Goal: Information Seeking & Learning: Learn about a topic

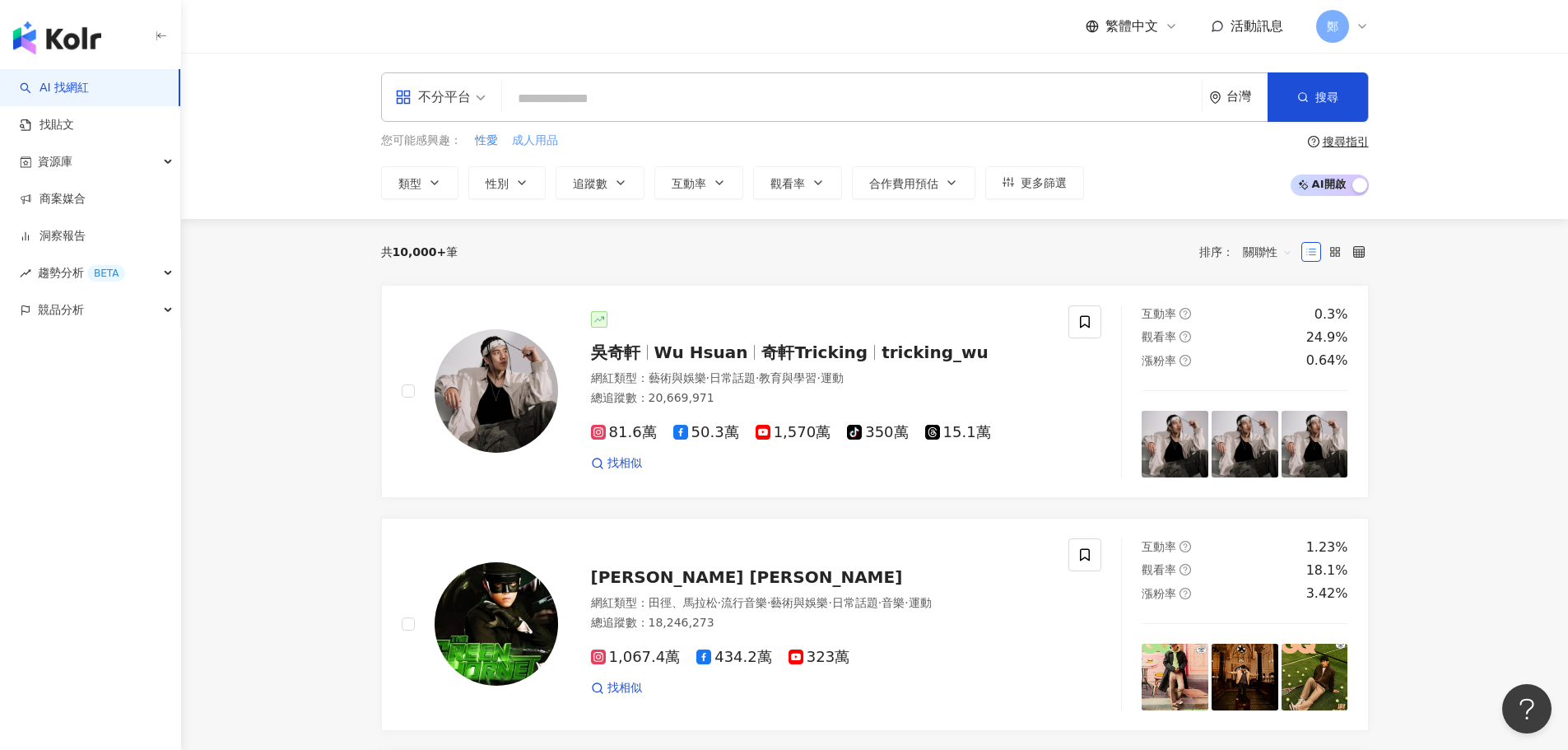
click at [554, 135] on span "成人用品" at bounding box center [535, 141] width 46 height 17
type input "****"
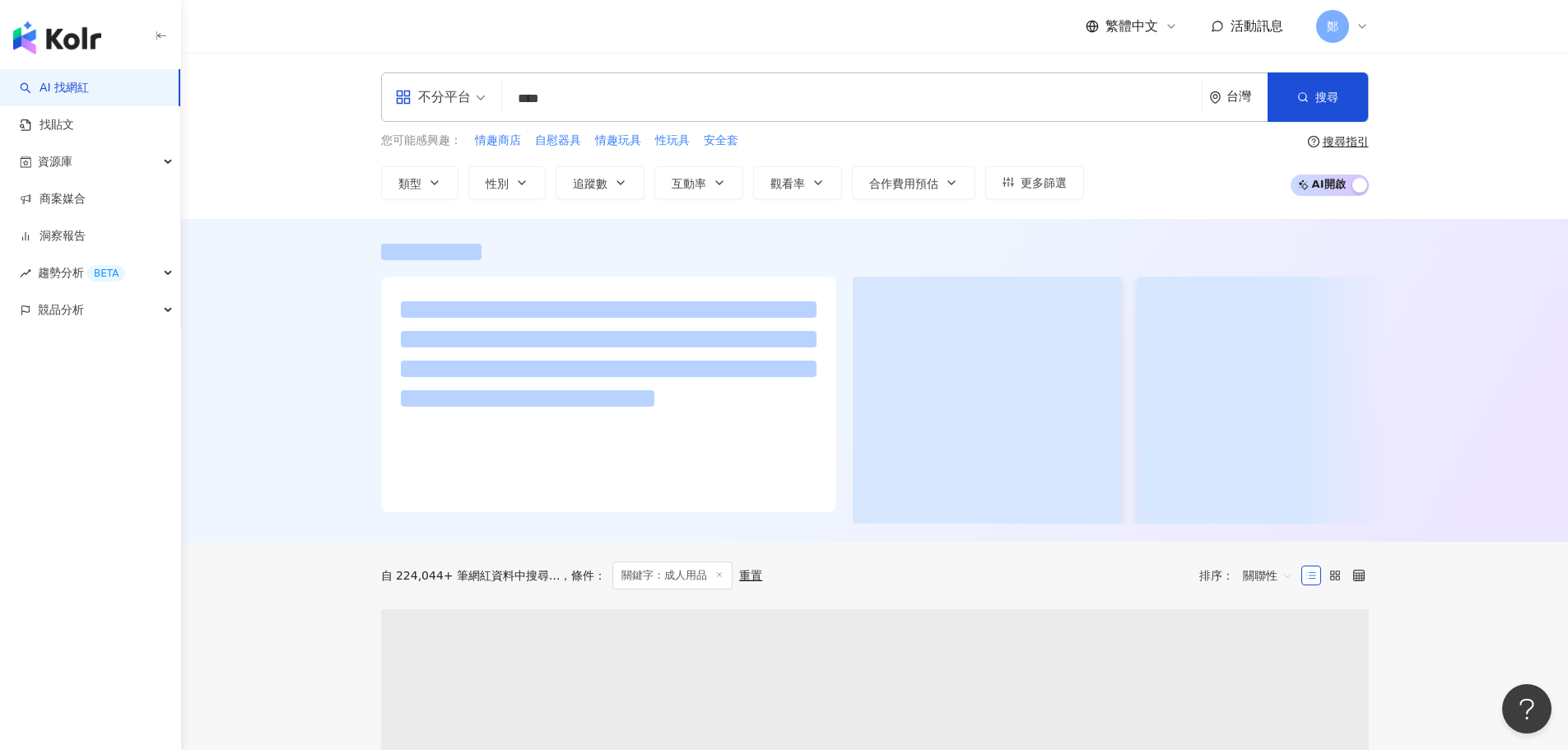
click at [390, 298] on div at bounding box center [608, 394] width 455 height 236
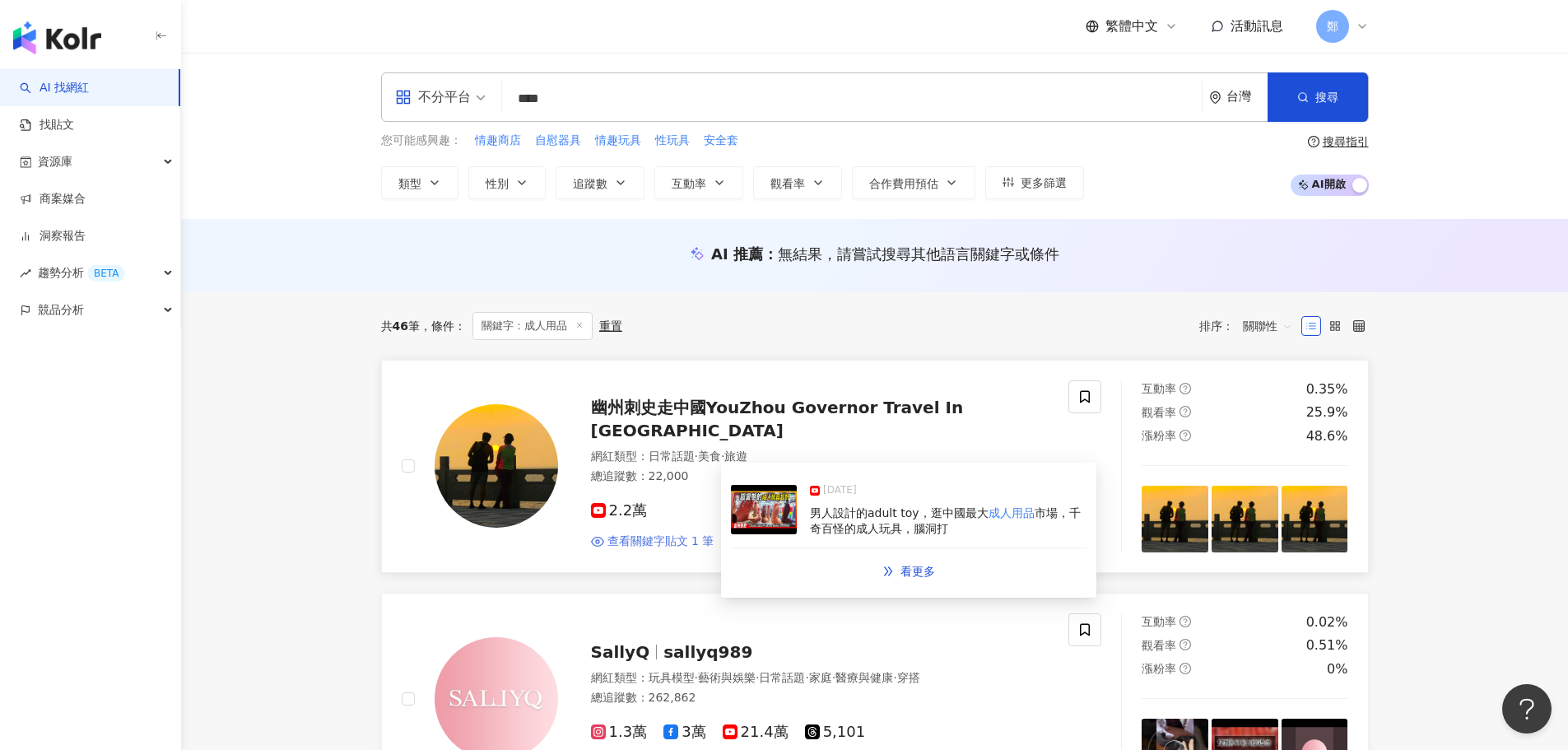
click at [665, 533] on span "查看關鍵字貼文 1 筆" at bounding box center [660, 541] width 107 height 17
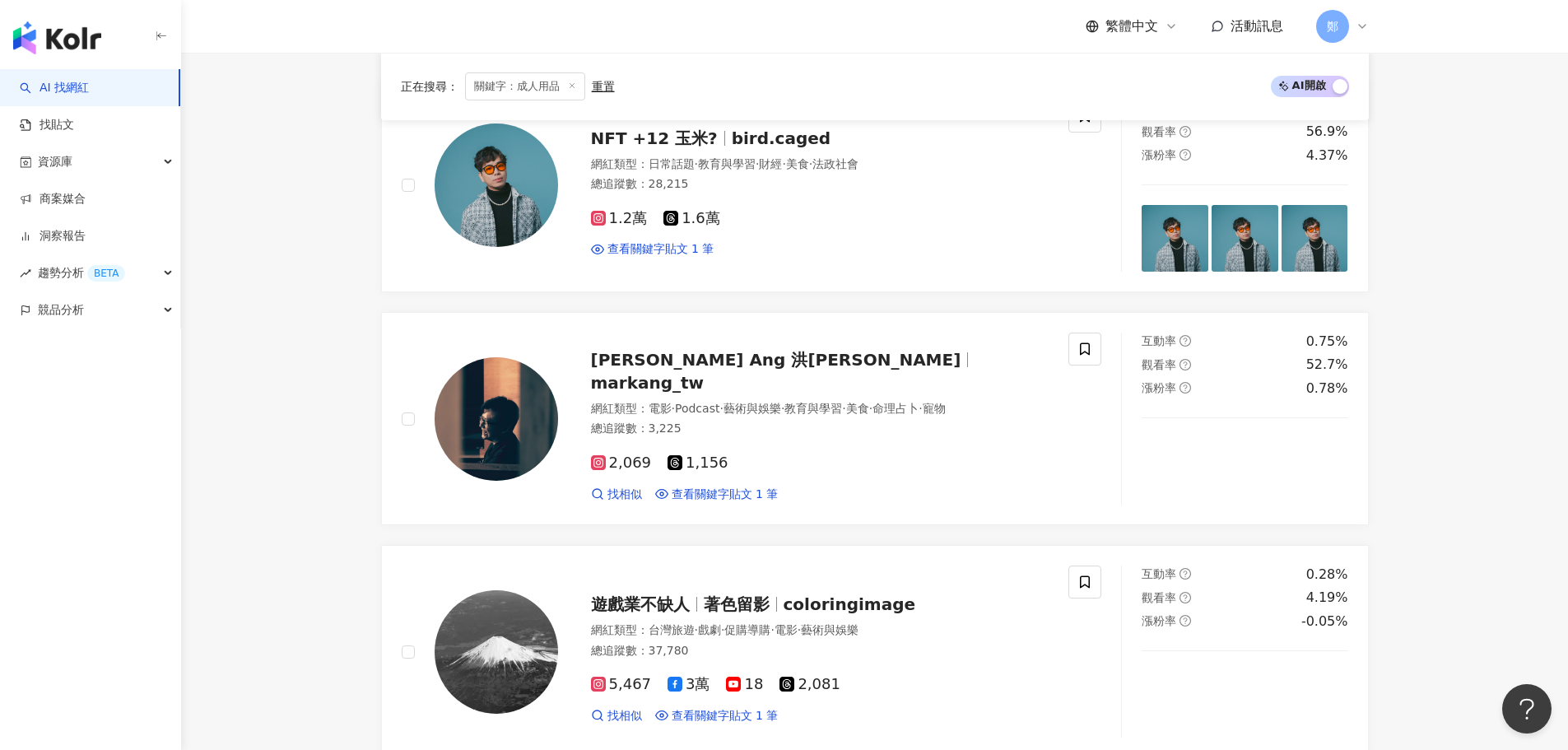
scroll to position [987, 0]
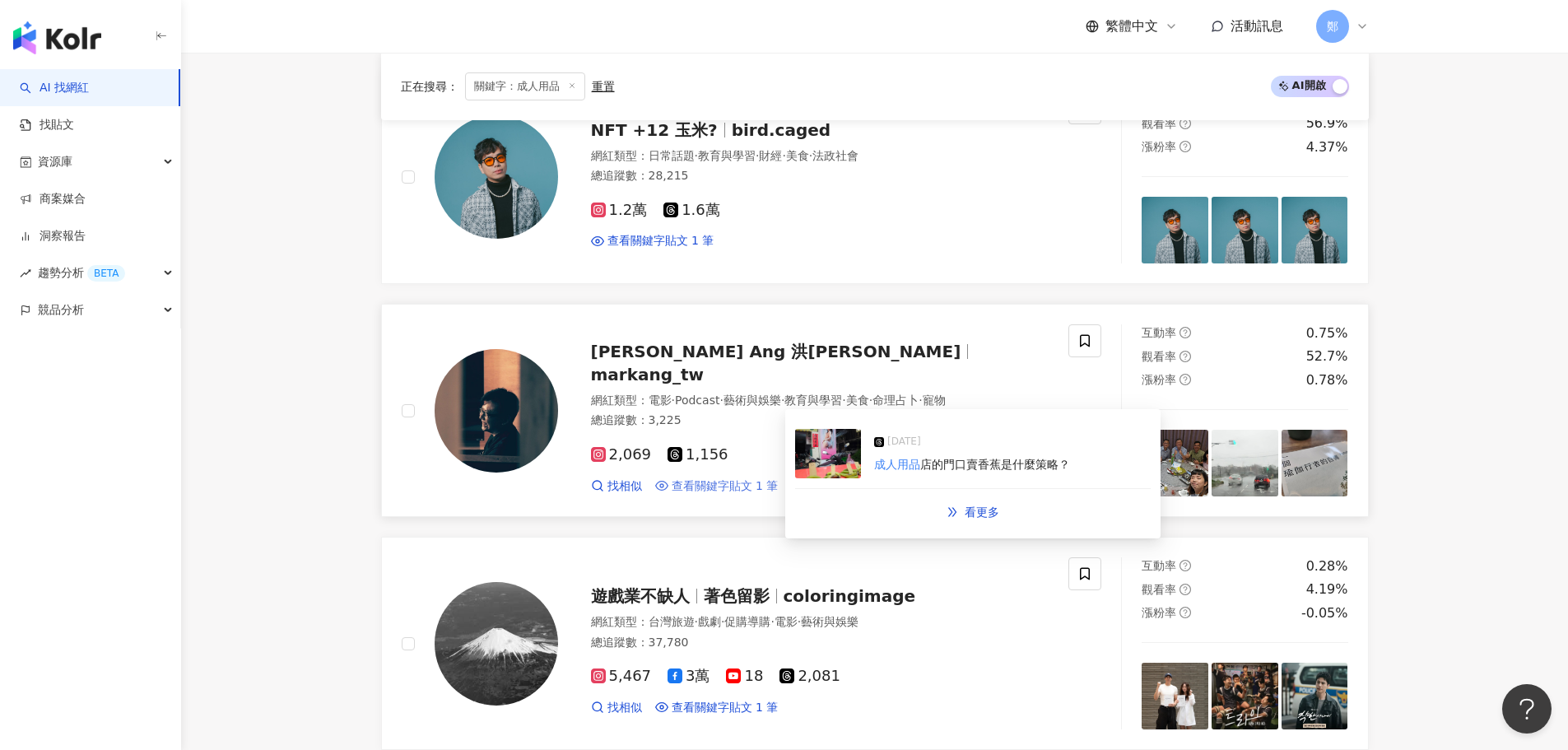
click at [758, 478] on span "查看關鍵字貼文 1 筆" at bounding box center [725, 486] width 107 height 17
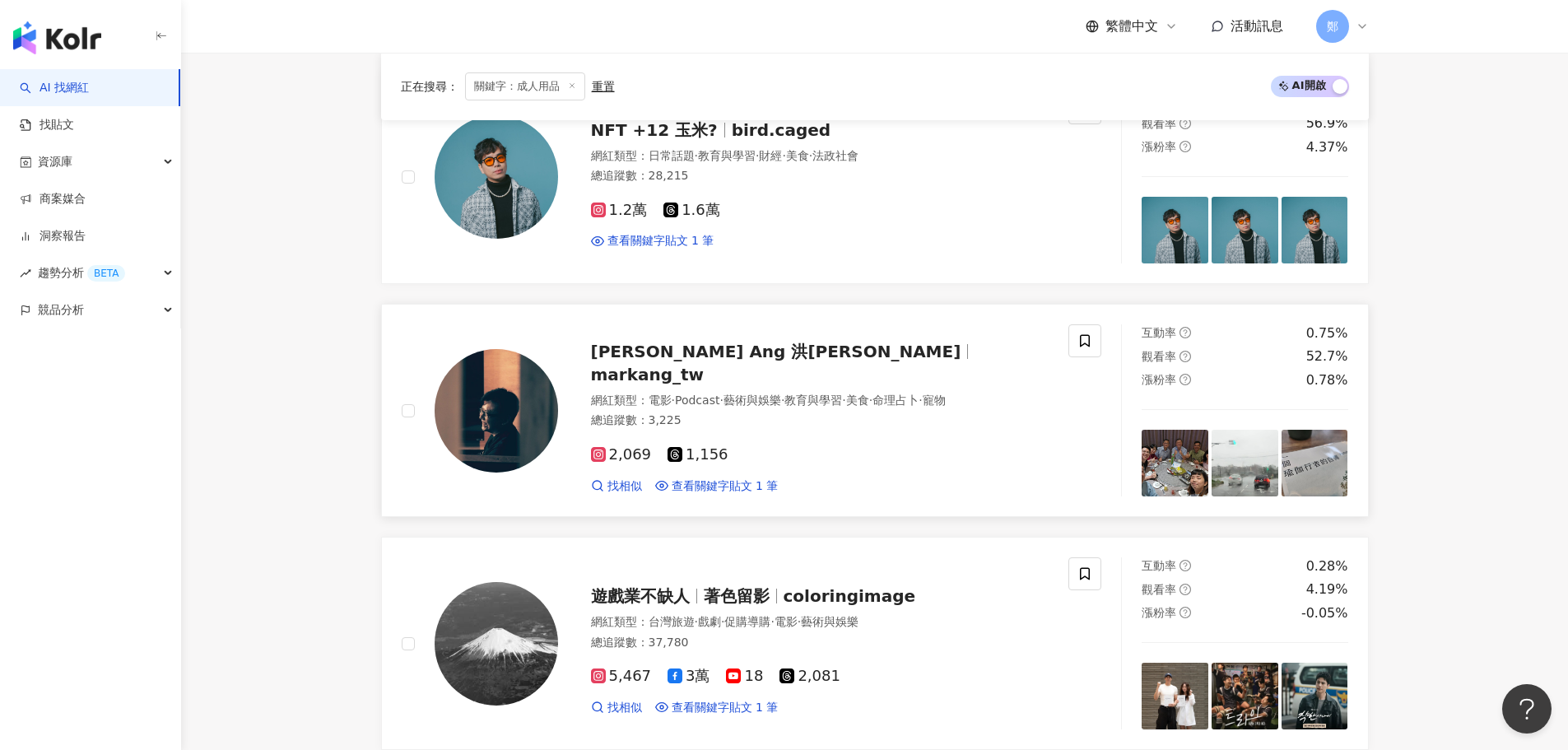
click at [975, 514] on link "Mark Ang 洪馬克 markang_tw 網紅類型 ： 電影 · Podcast · 藝術與娛樂 · 教育與學習 · 美食 · 命理占卜 · 寵物 總追…" at bounding box center [874, 410] width 987 height 213
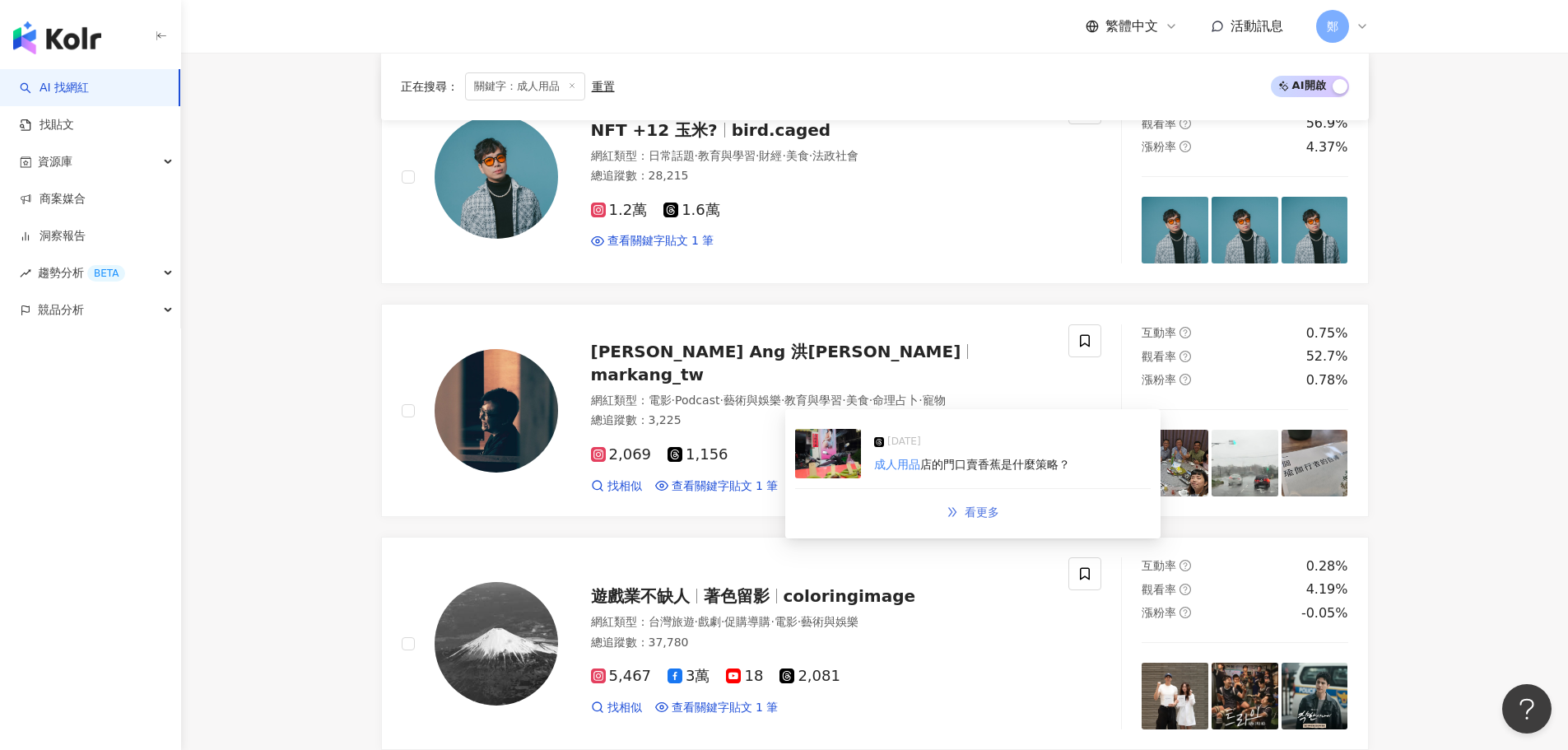
click at [996, 515] on span "看更多" at bounding box center [981, 512] width 35 height 13
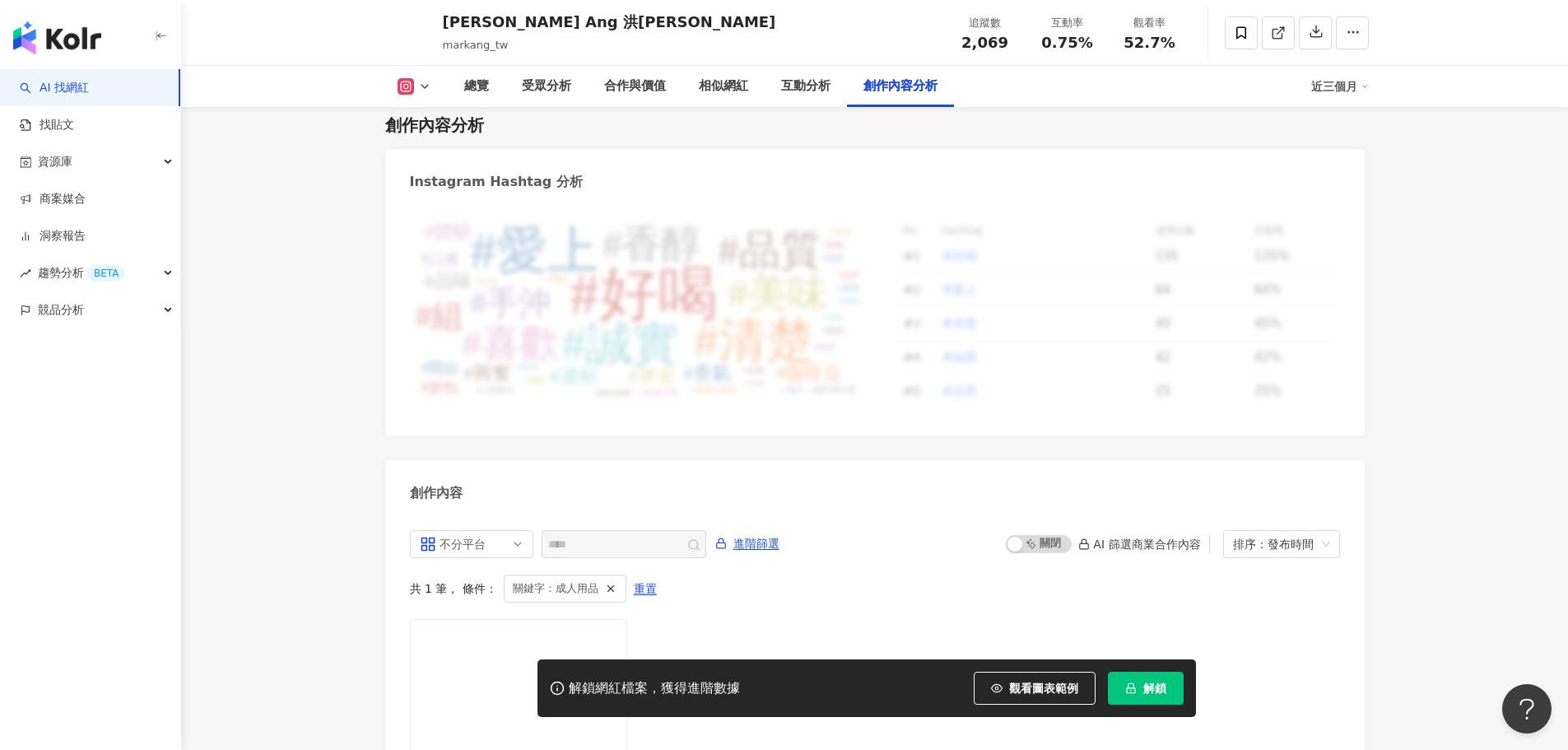
scroll to position [4704, 0]
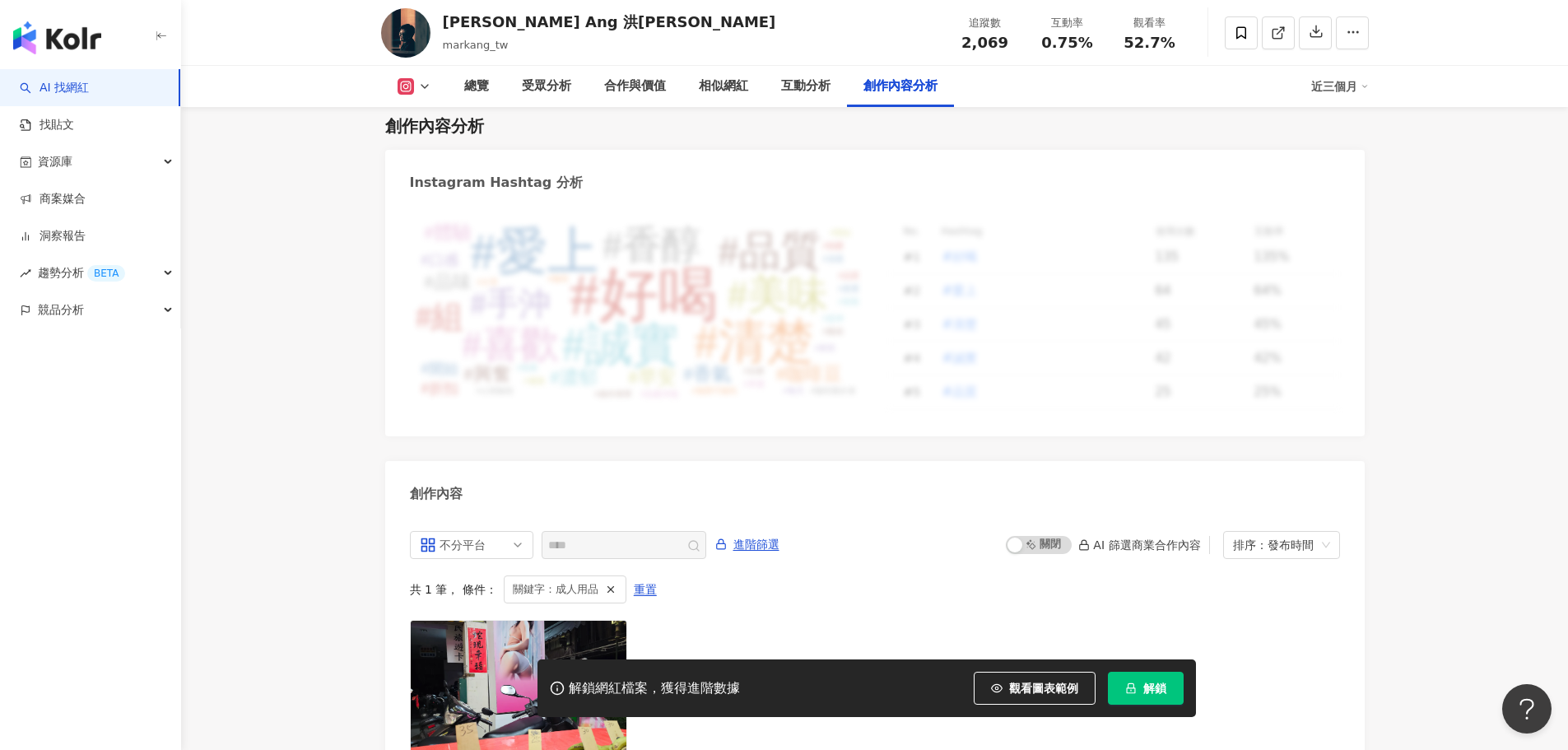
click at [409, 99] on div "總覽 受眾分析 合作與價值 相似網紅 互動分析 創作內容分析 近三個月" at bounding box center [874, 86] width 987 height 41
click at [406, 87] on icon at bounding box center [405, 87] width 4 height 4
click at [422, 112] on button "Instagram" at bounding box center [441, 117] width 99 height 23
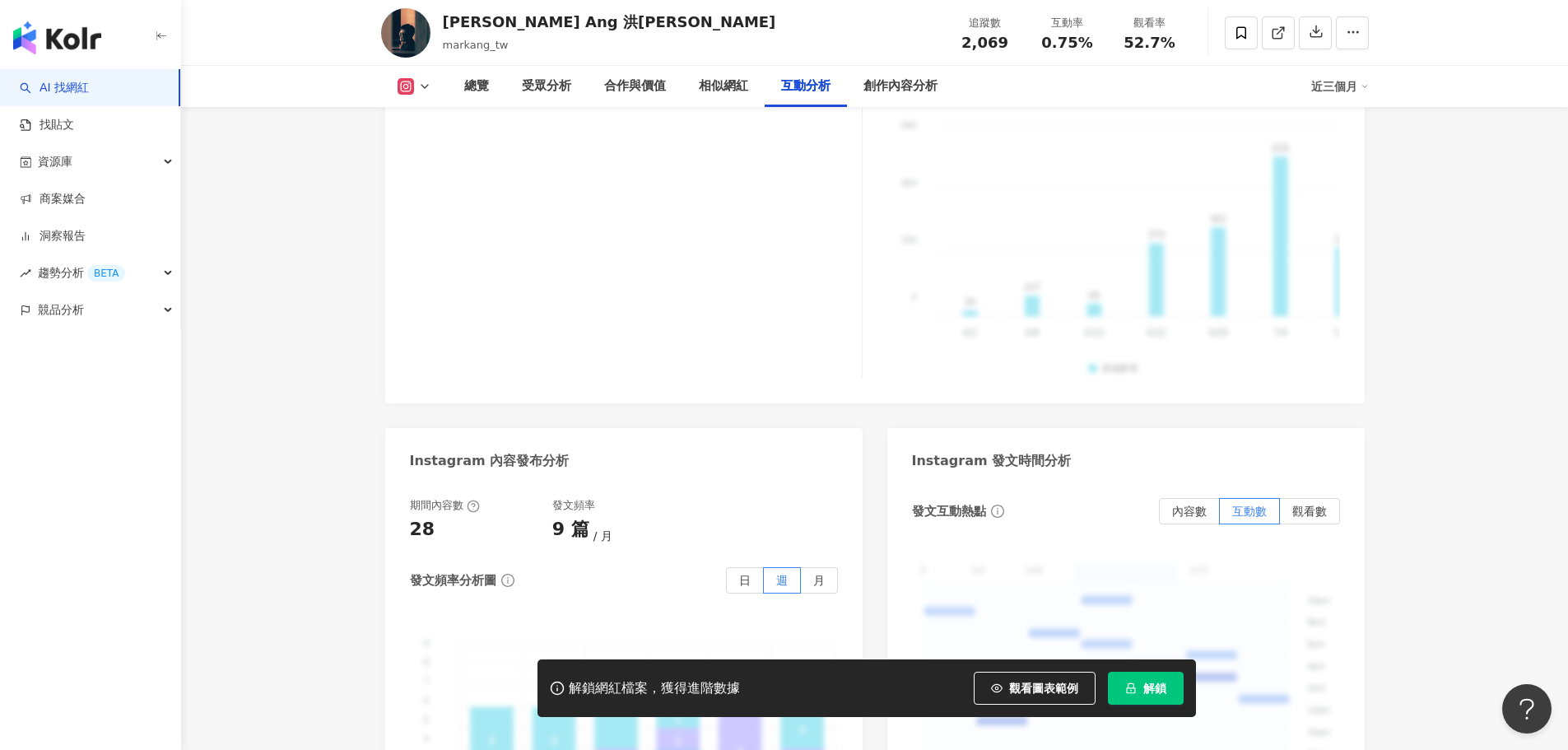
scroll to position [0, 0]
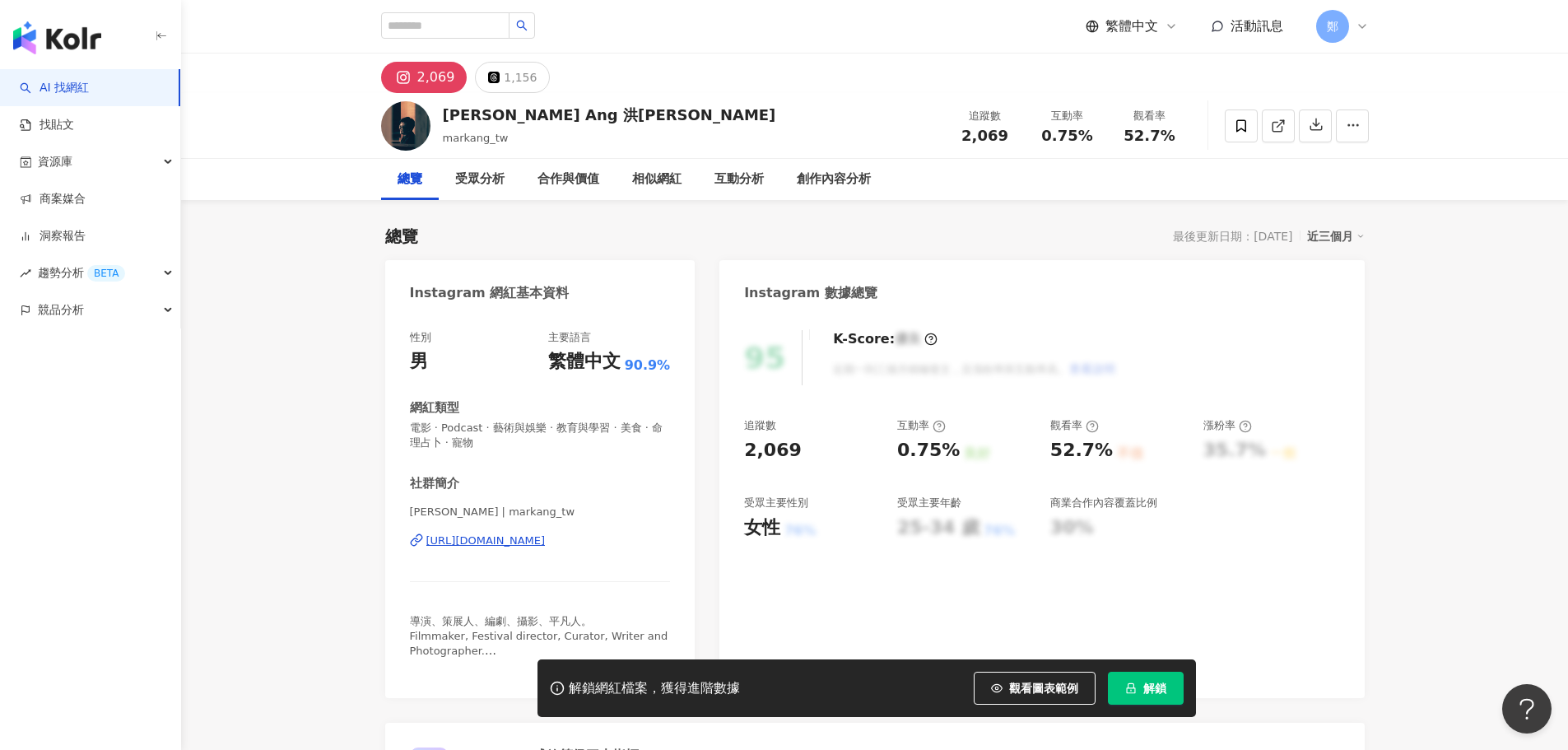
click at [498, 542] on div "https://www.instagram.com/markang_tw/" at bounding box center [486, 540] width 120 height 15
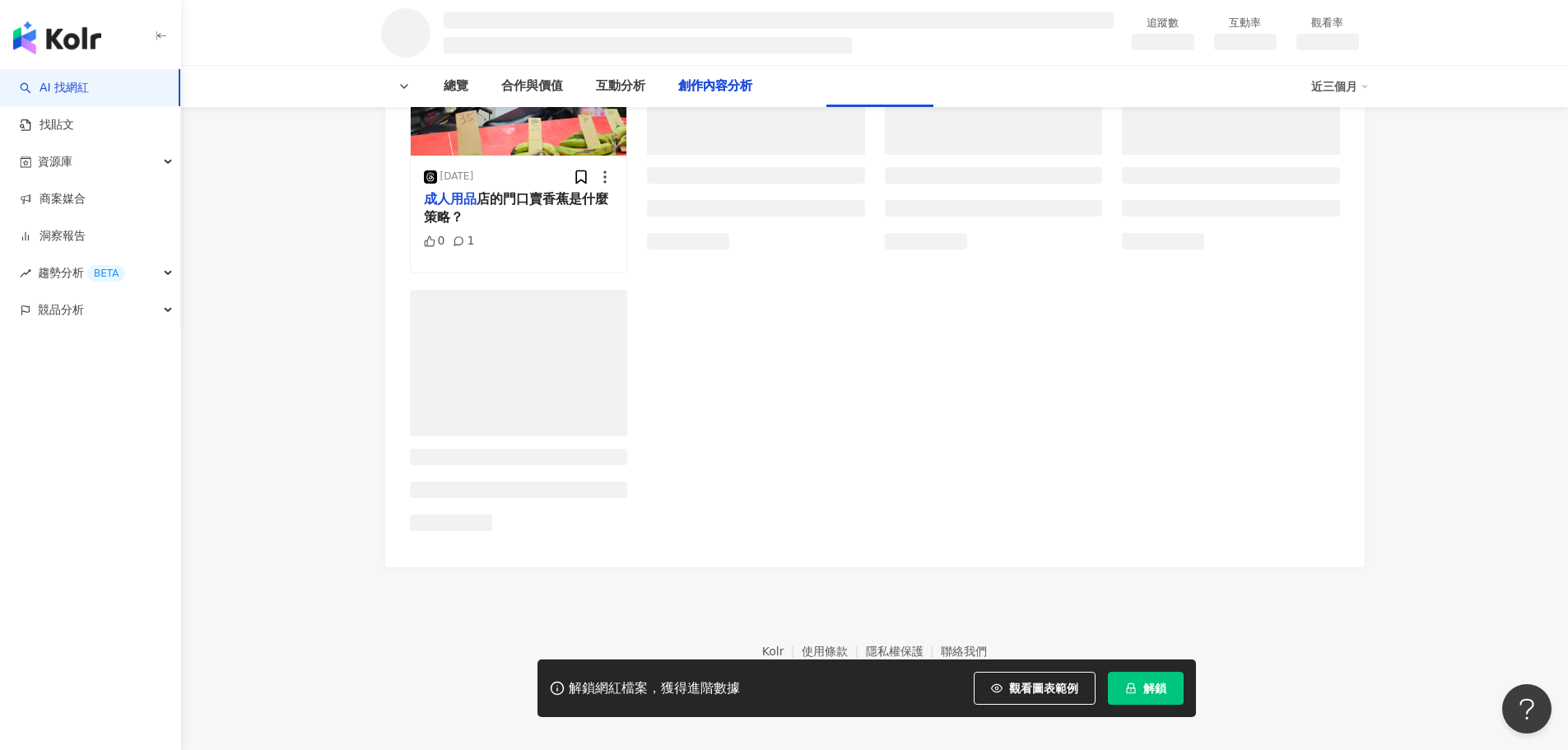
scroll to position [1806, 0]
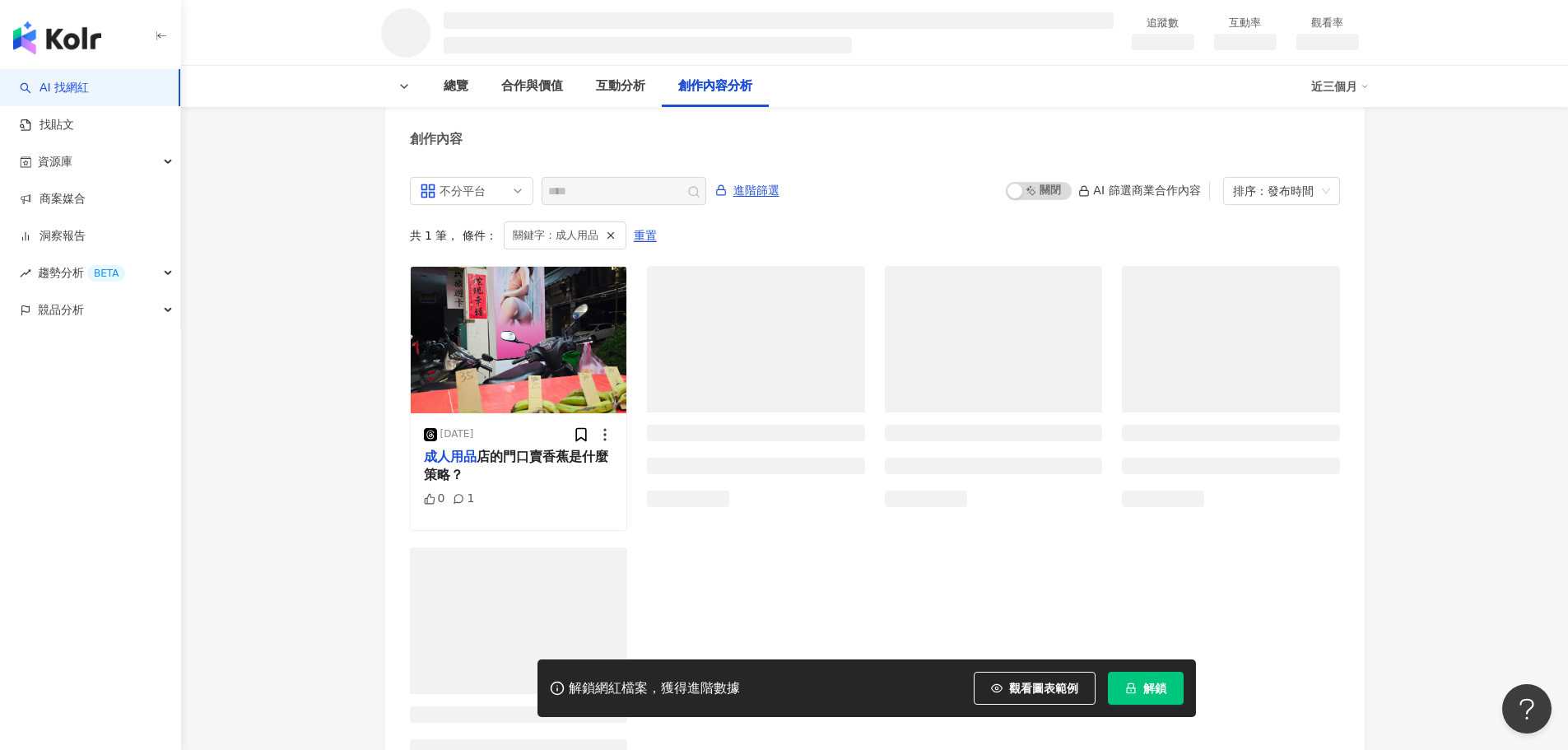
click at [85, 35] on img "button" at bounding box center [57, 37] width 88 height 33
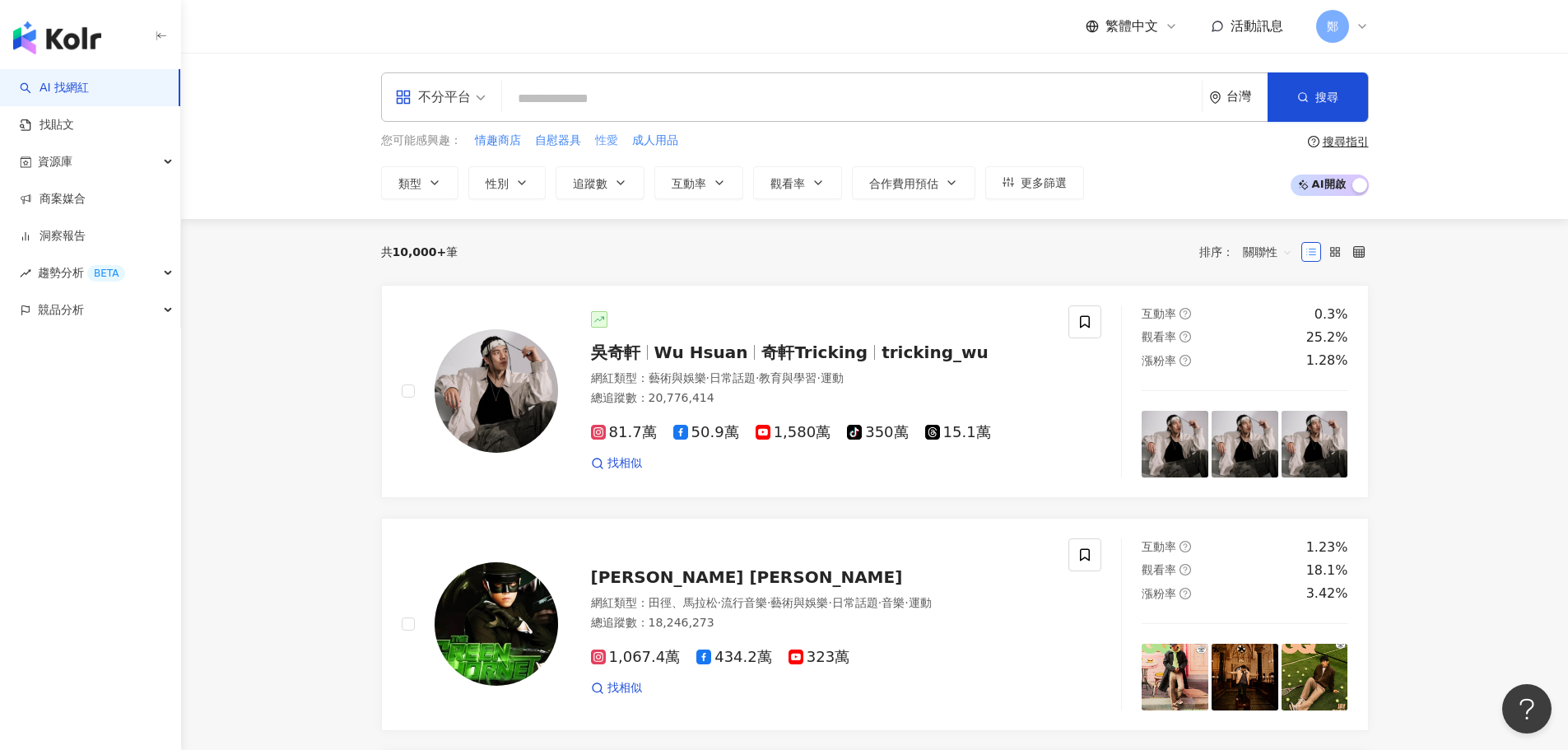
click at [614, 141] on span "性愛" at bounding box center [606, 141] width 23 height 17
type input "**"
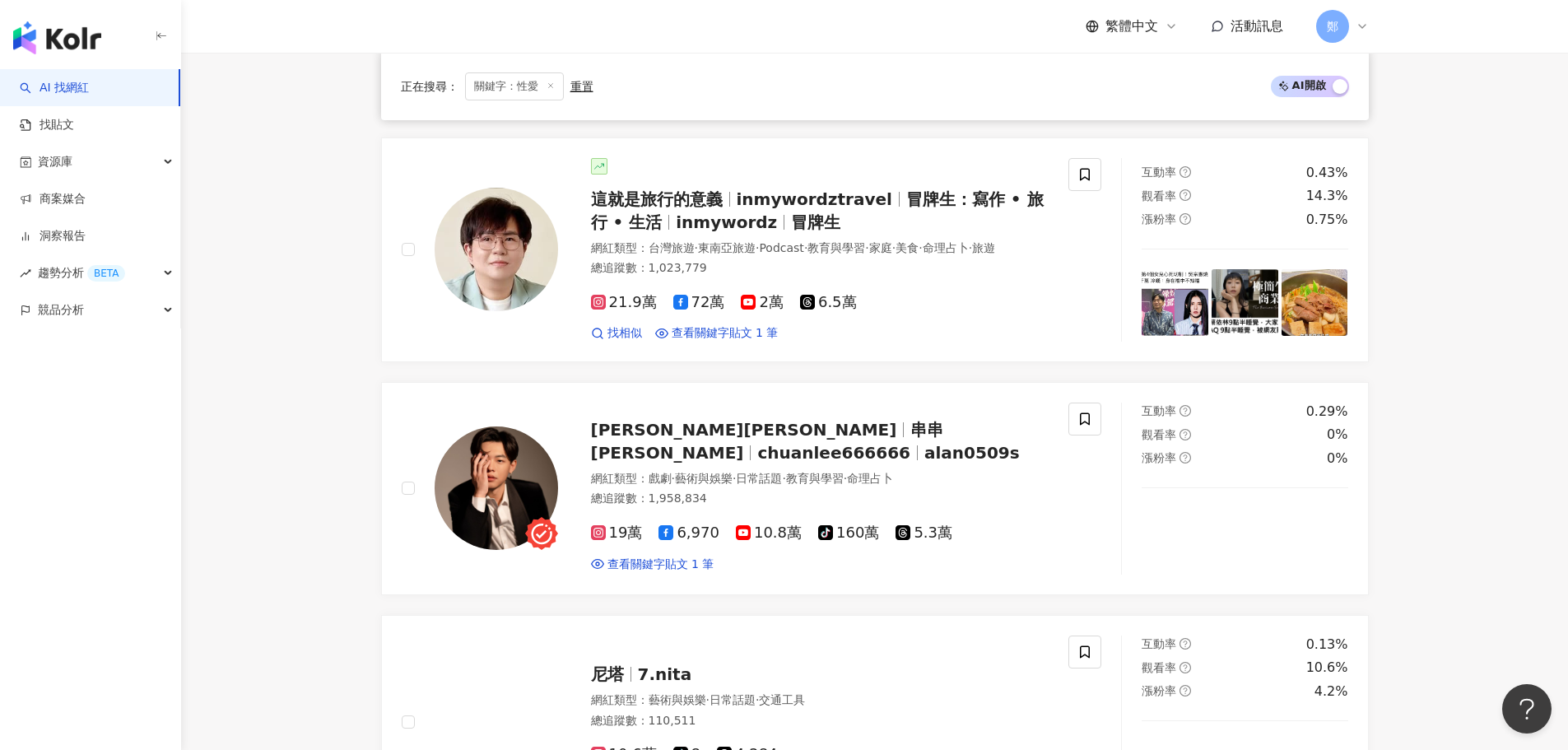
scroll to position [1163, 0]
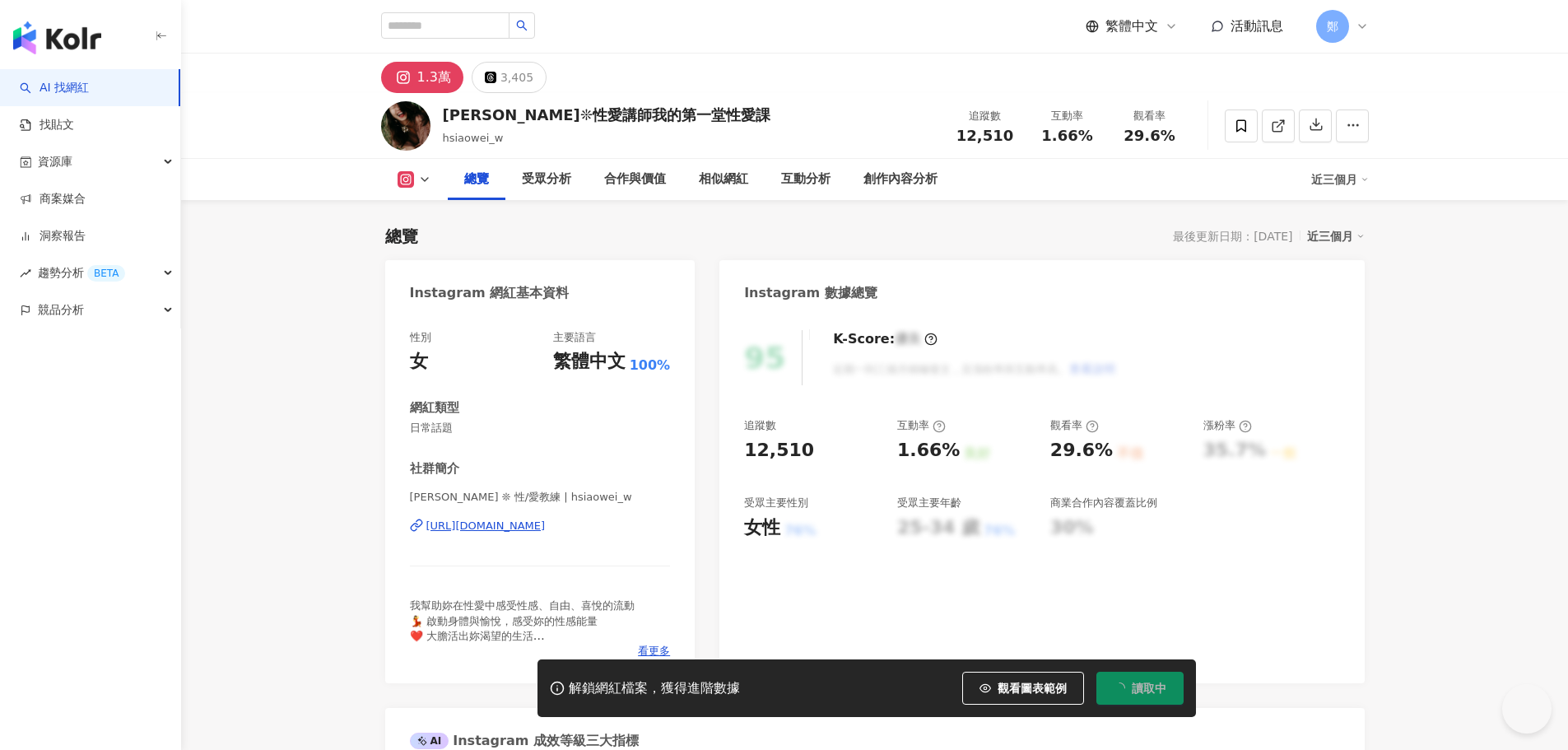
click at [515, 525] on div "https://www.instagram.com/hsiaowei_w/" at bounding box center [486, 526] width 120 height 15
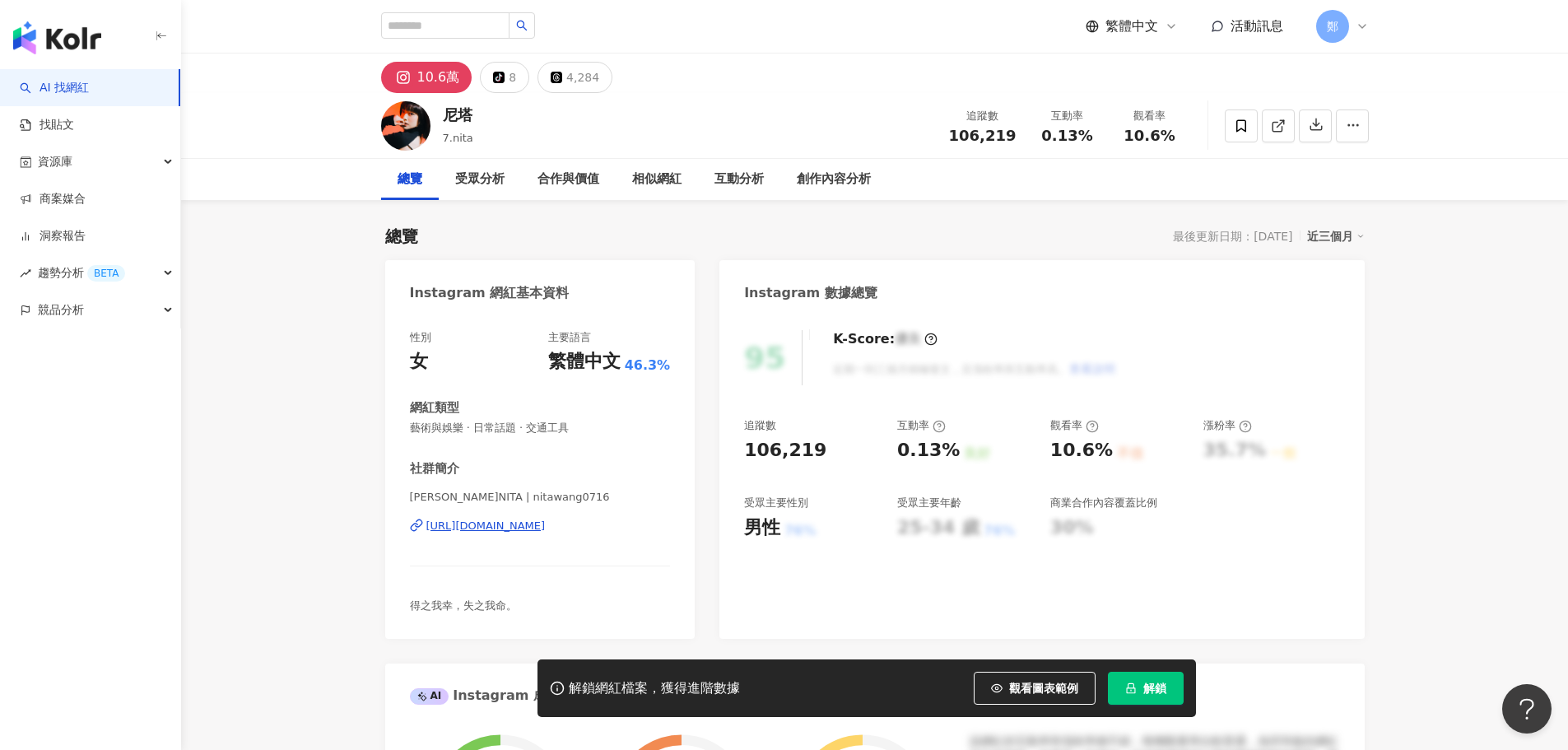
click at [504, 520] on div "[URL][DOMAIN_NAME]" at bounding box center [486, 526] width 120 height 15
